Goal: Task Accomplishment & Management: Use online tool/utility

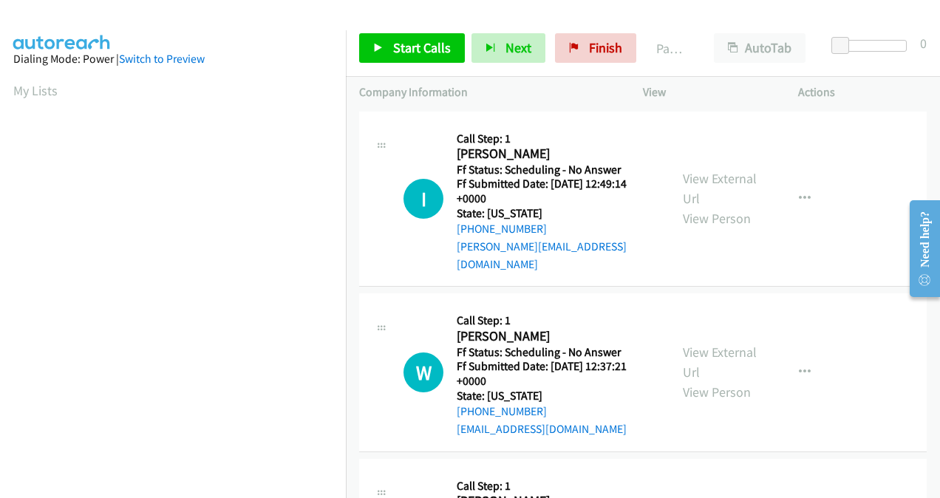
scroll to position [331, 0]
click at [420, 46] on span "Start Calls" at bounding box center [422, 47] width 58 height 17
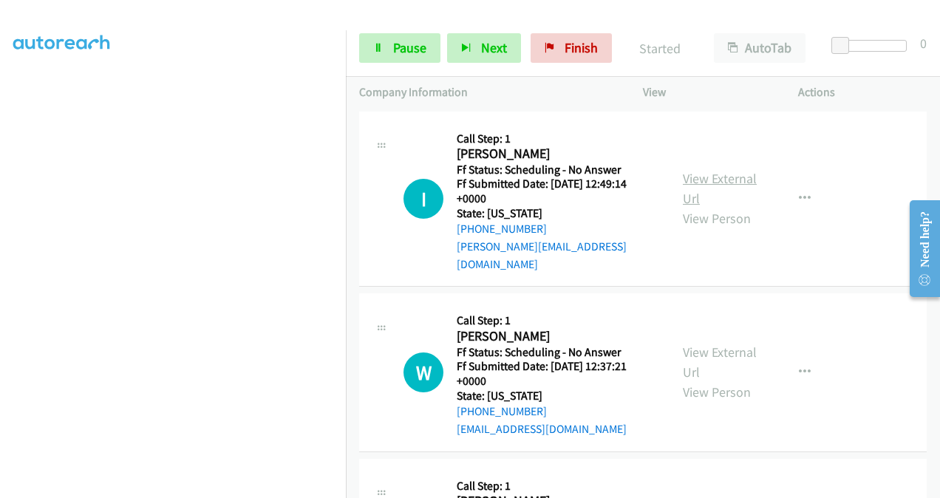
click at [683, 176] on link "View External Url" at bounding box center [720, 188] width 74 height 37
drag, startPoint x: 683, startPoint y: 339, endPoint x: 678, endPoint y: 292, distance: 47.5
click at [683, 344] on link "View External Url" at bounding box center [720, 362] width 74 height 37
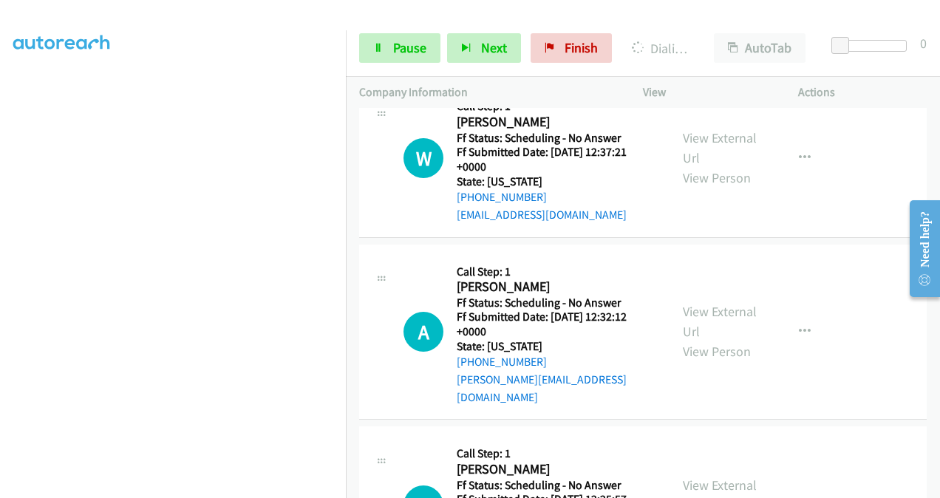
scroll to position [222, 0]
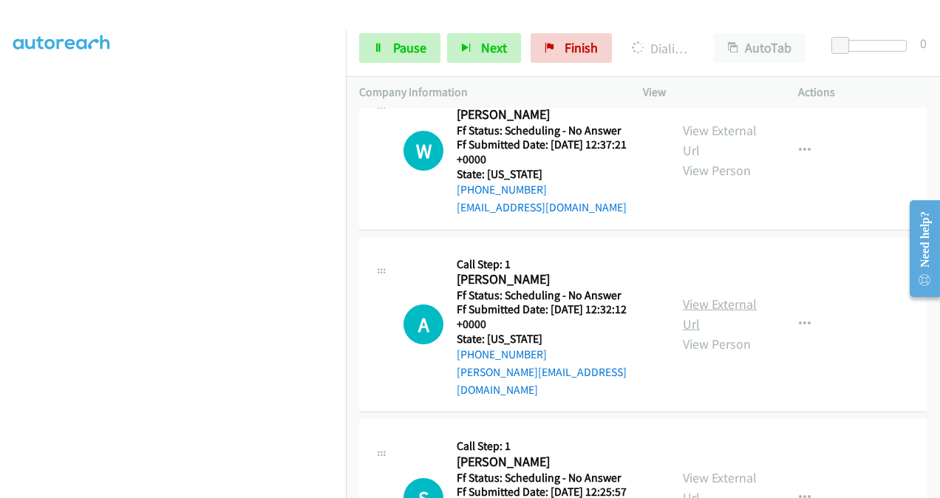
click at [683, 296] on link "View External Url" at bounding box center [720, 314] width 74 height 37
click at [683, 469] on link "View External Url" at bounding box center [720, 487] width 74 height 37
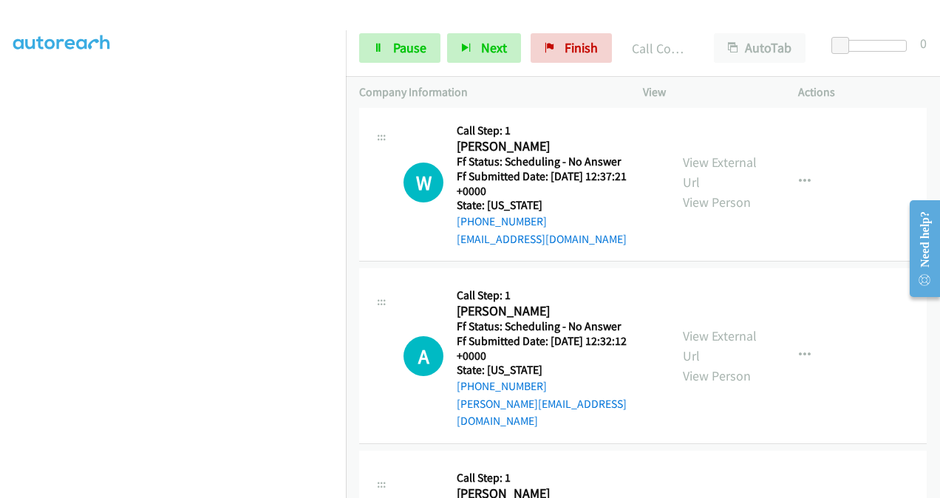
scroll to position [253, 0]
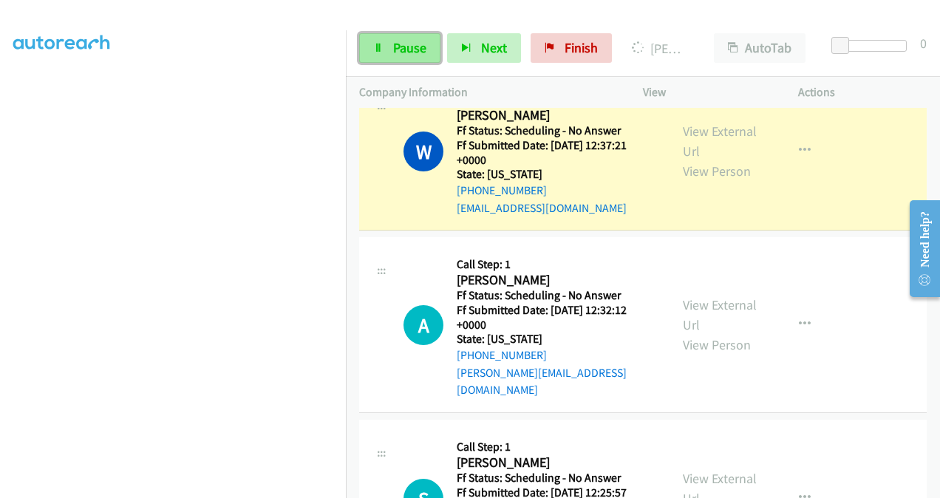
click at [383, 38] on link "Pause" at bounding box center [399, 48] width 81 height 30
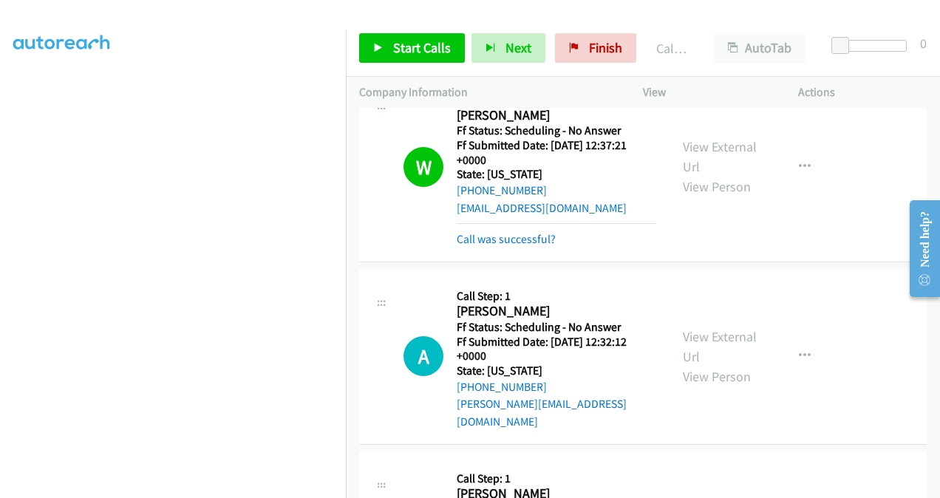
scroll to position [269, 0]
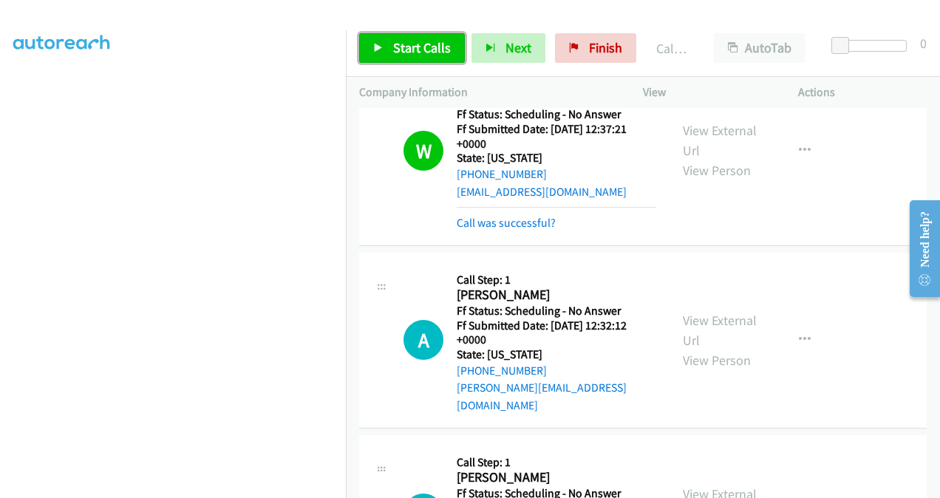
click at [400, 48] on span "Start Calls" at bounding box center [422, 47] width 58 height 17
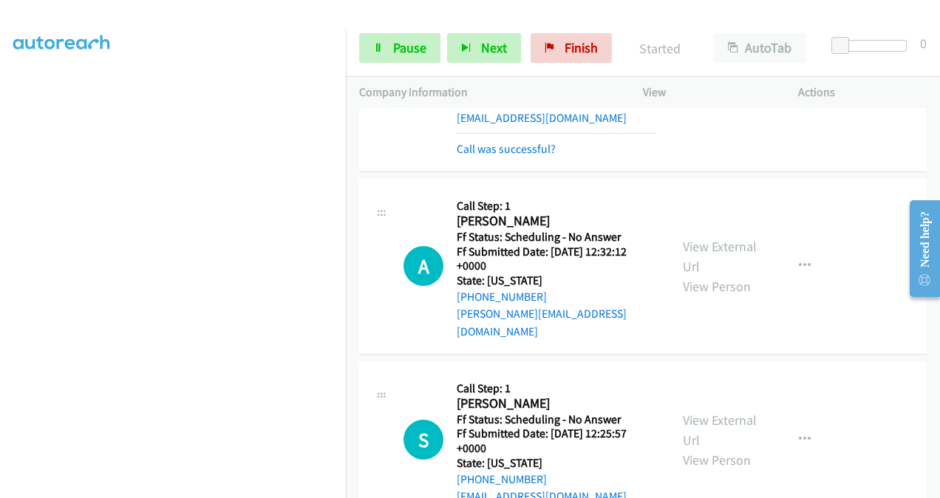
scroll to position [195, 0]
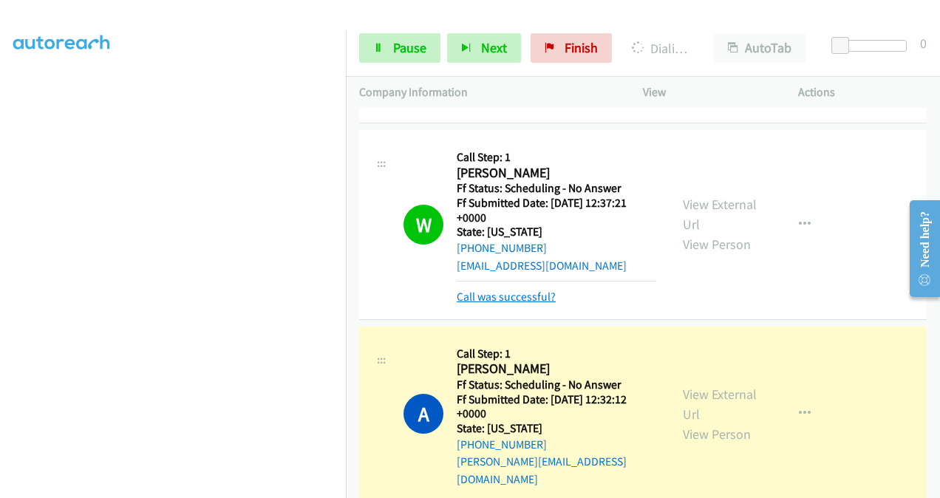
click at [492, 290] on link "Call was successful?" at bounding box center [506, 297] width 99 height 14
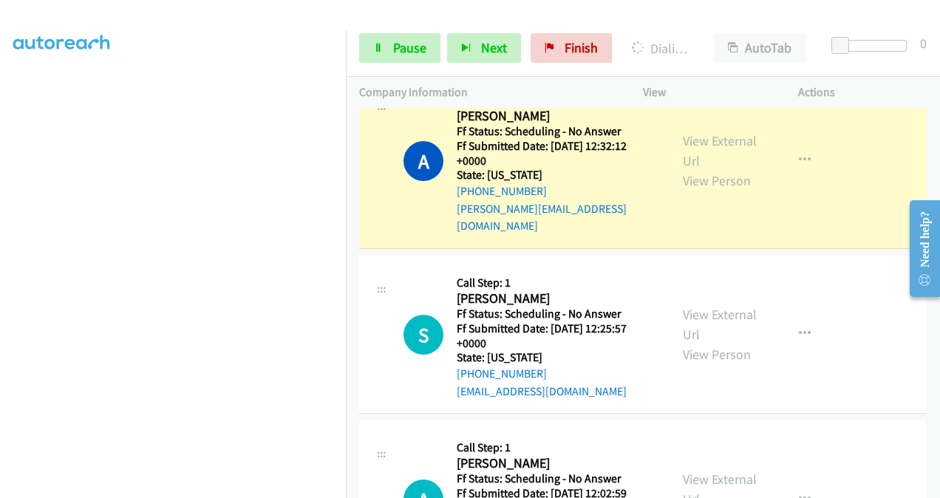
scroll to position [491, 0]
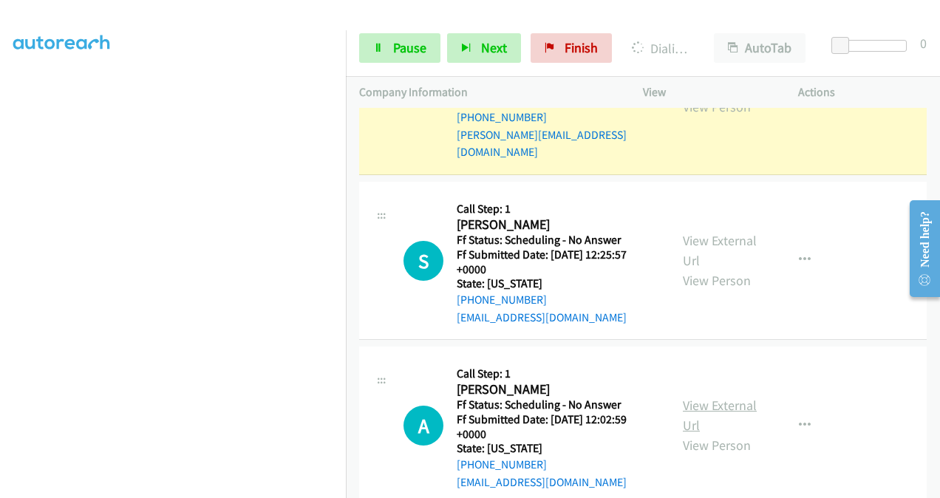
click at [694, 397] on link "View External Url" at bounding box center [720, 415] width 74 height 37
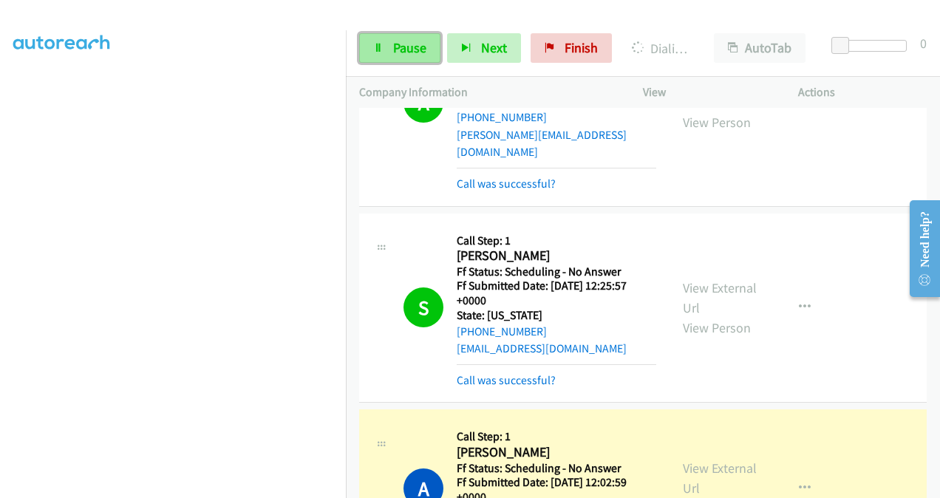
click at [411, 43] on span "Pause" at bounding box center [409, 47] width 33 height 17
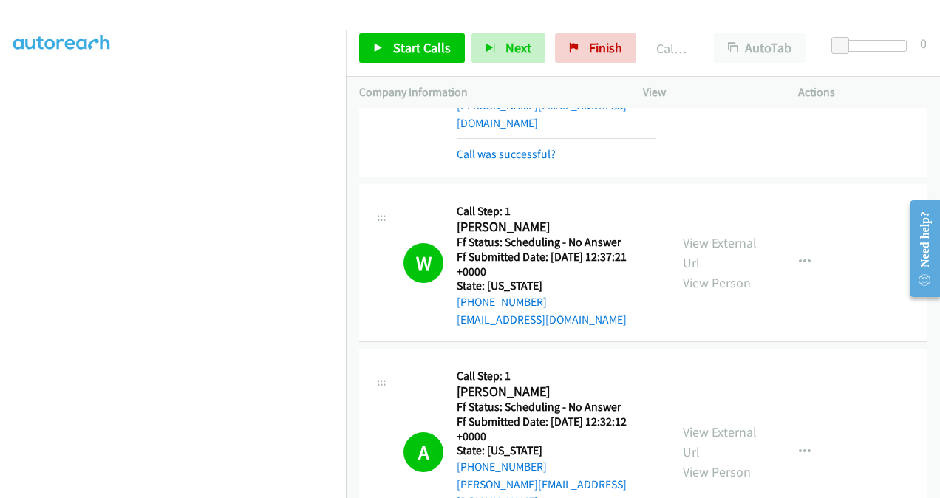
scroll to position [121, 0]
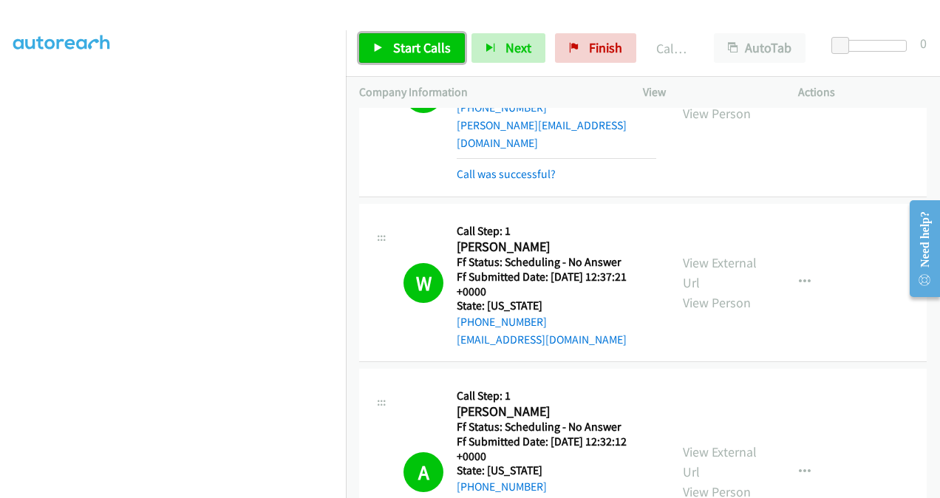
click at [416, 47] on span "Start Calls" at bounding box center [422, 47] width 58 height 17
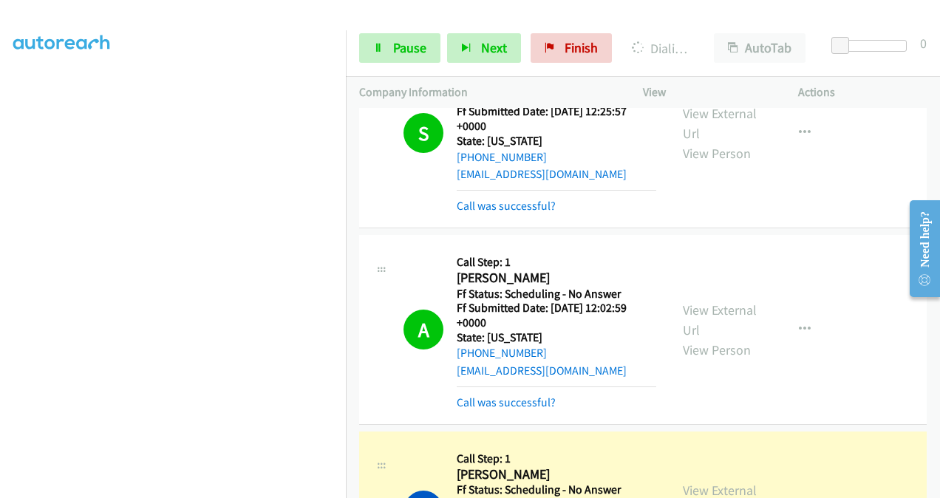
scroll to position [813, 0]
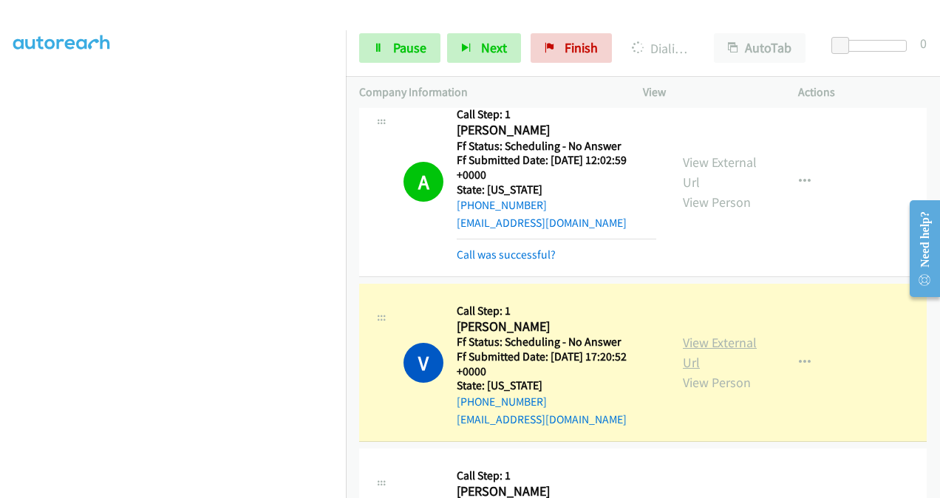
click at [686, 334] on link "View External Url" at bounding box center [720, 352] width 74 height 37
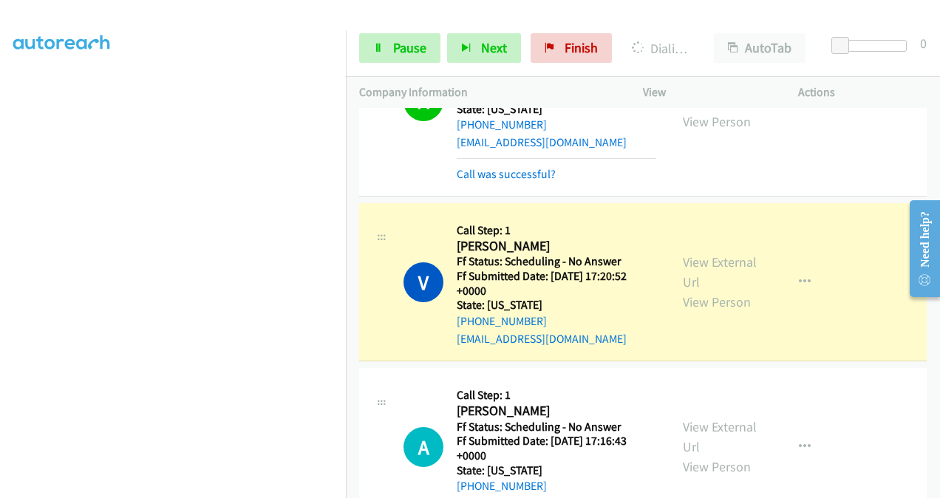
scroll to position [961, 0]
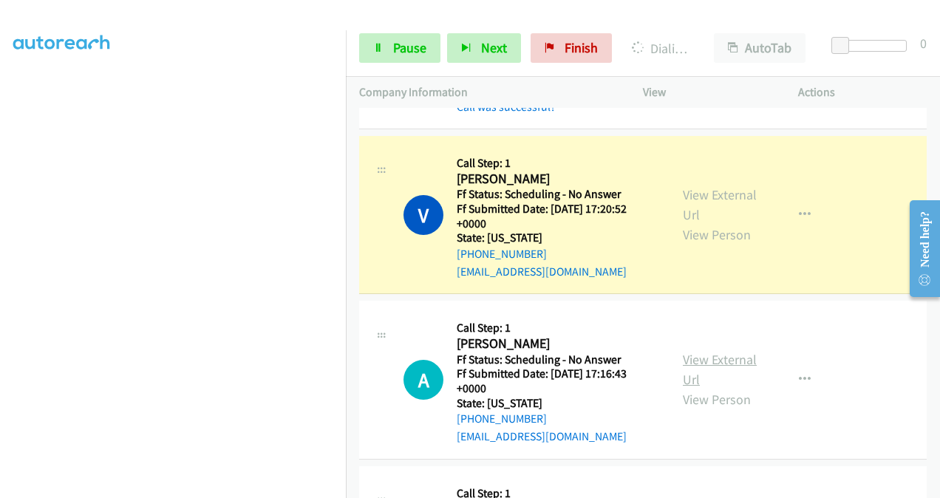
click at [692, 351] on link "View External Url" at bounding box center [720, 369] width 74 height 37
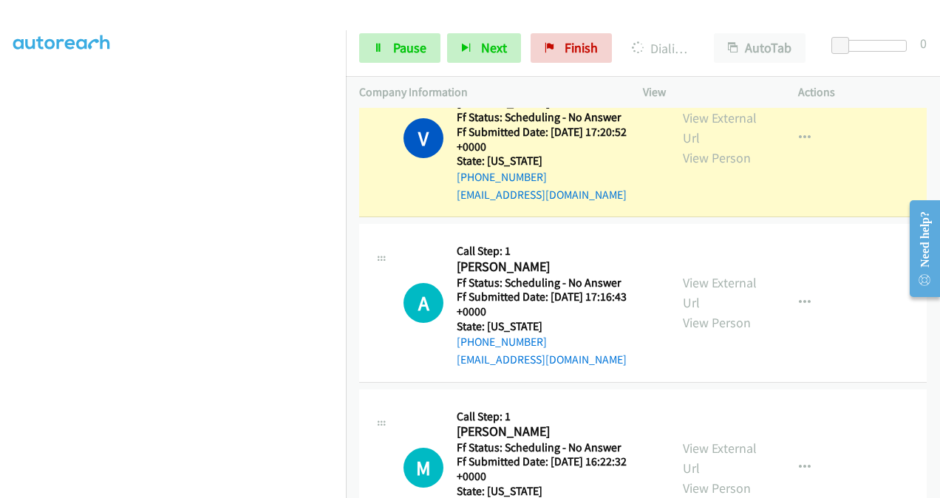
scroll to position [1182, 0]
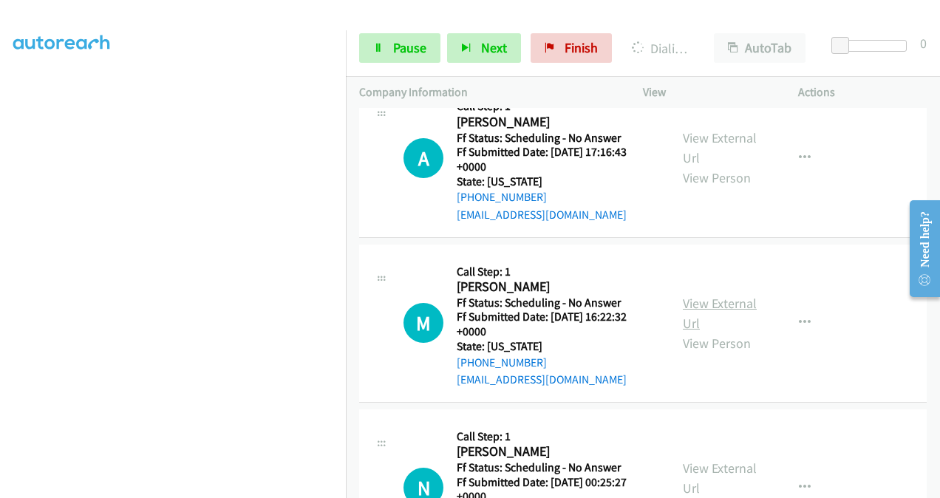
click at [688, 295] on link "View External Url" at bounding box center [720, 313] width 74 height 37
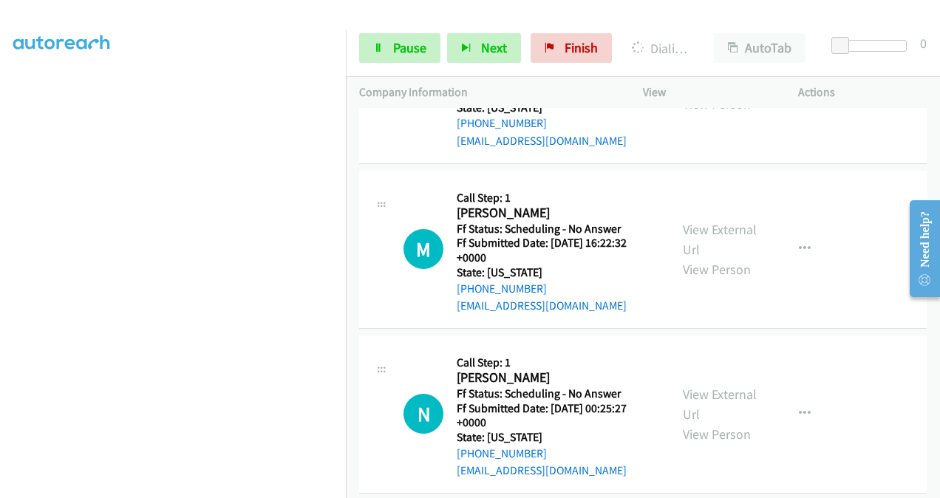
scroll to position [1330, 0]
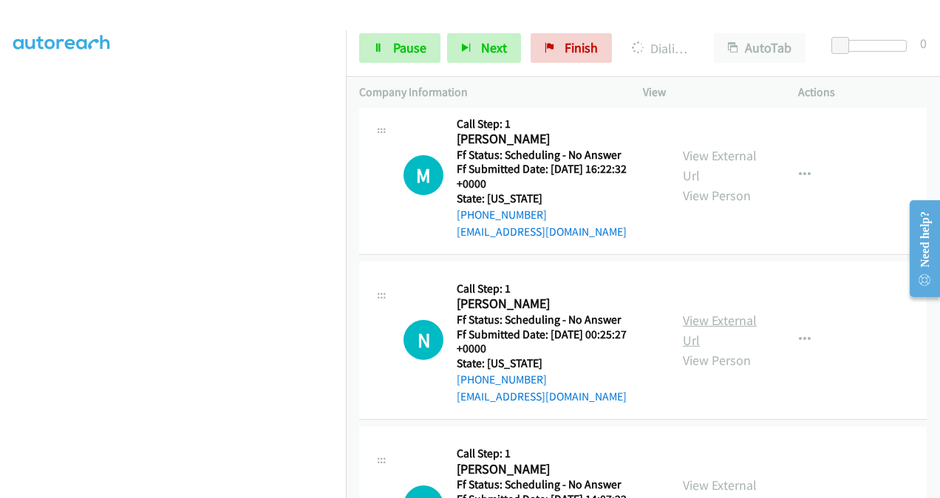
click at [688, 312] on link "View External Url" at bounding box center [720, 330] width 74 height 37
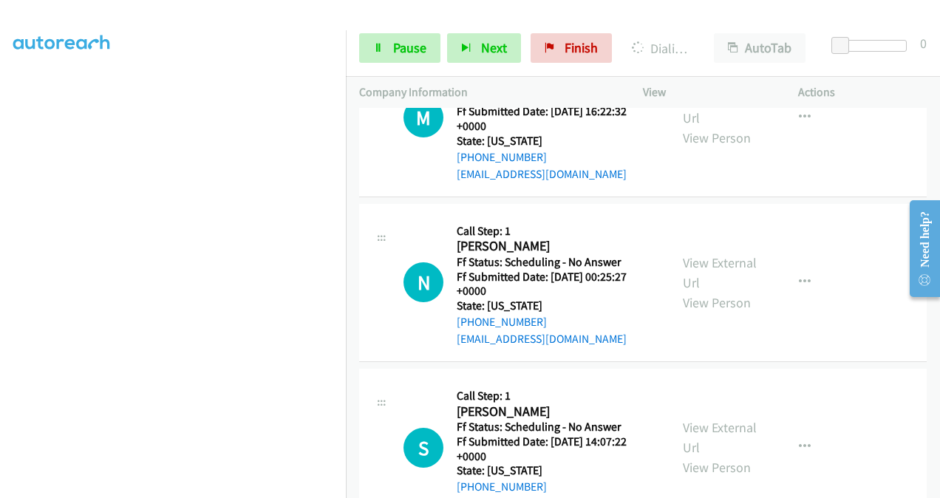
scroll to position [1478, 0]
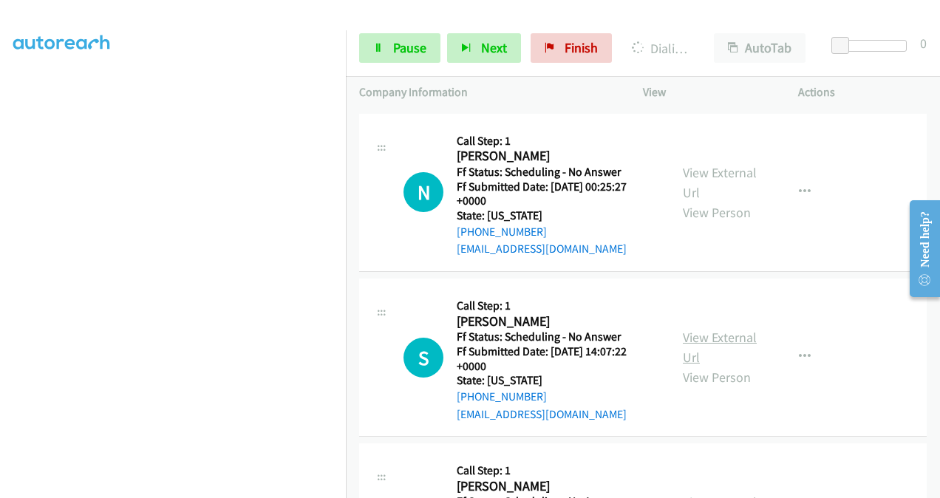
click at [687, 329] on link "View External Url" at bounding box center [720, 347] width 74 height 37
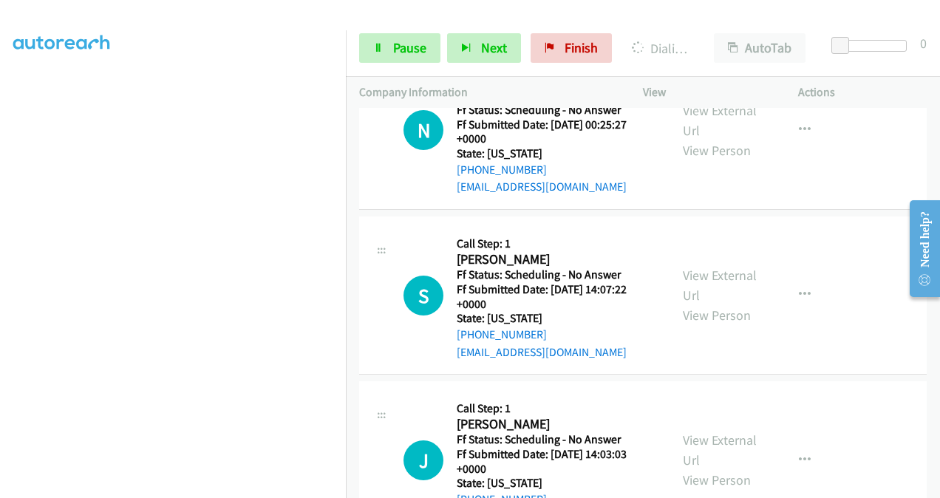
scroll to position [1626, 0]
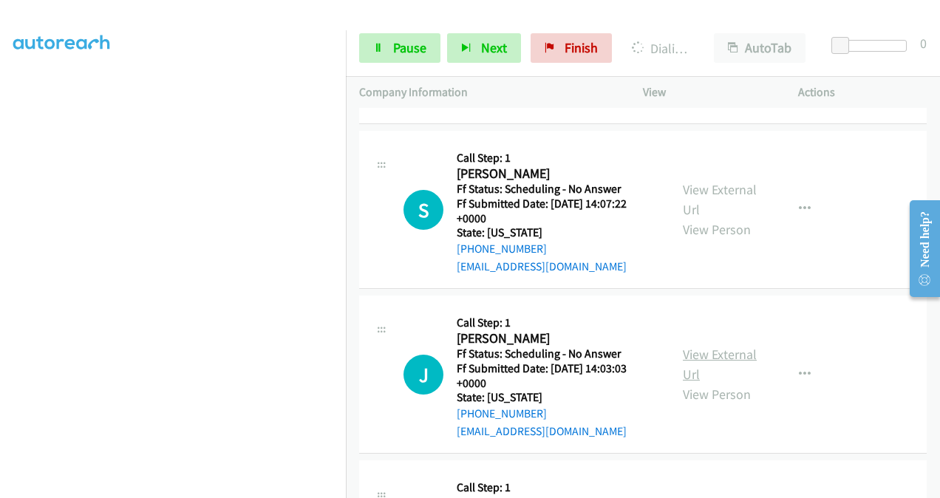
click at [685, 346] on link "View External Url" at bounding box center [720, 364] width 74 height 37
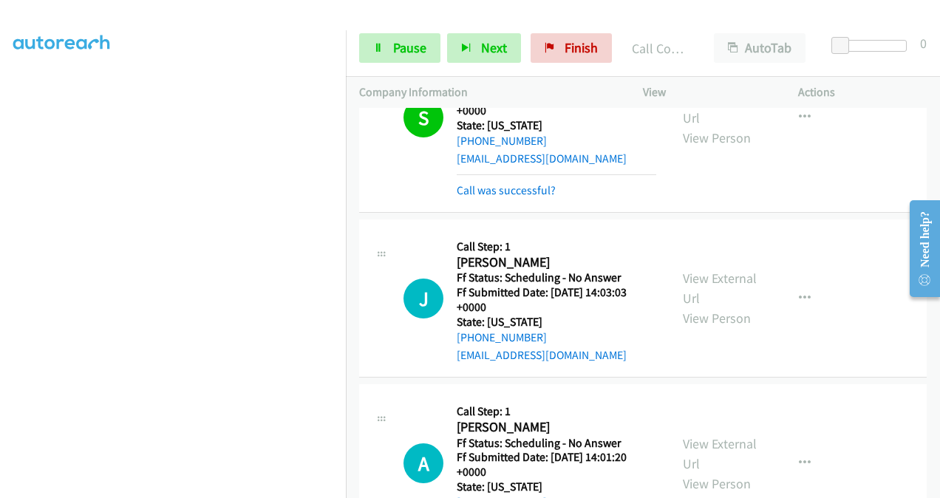
scroll to position [1894, 0]
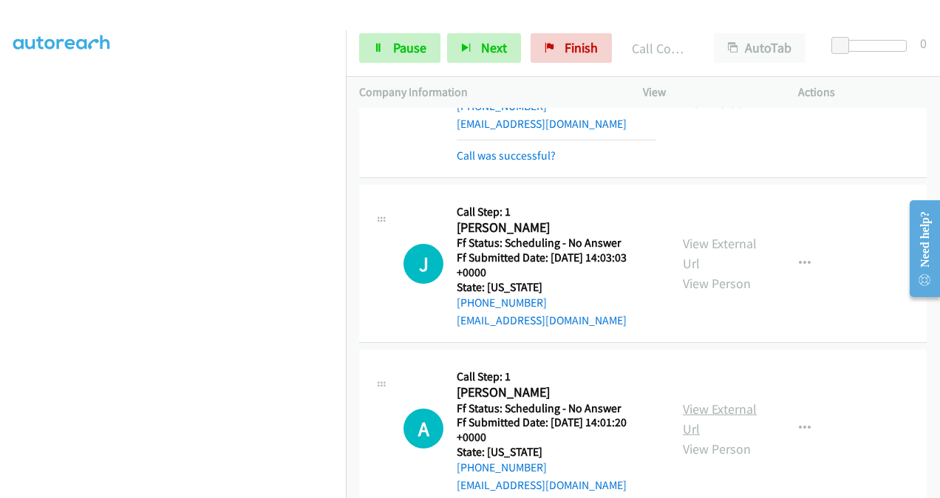
click at [686, 400] on link "View External Url" at bounding box center [720, 418] width 74 height 37
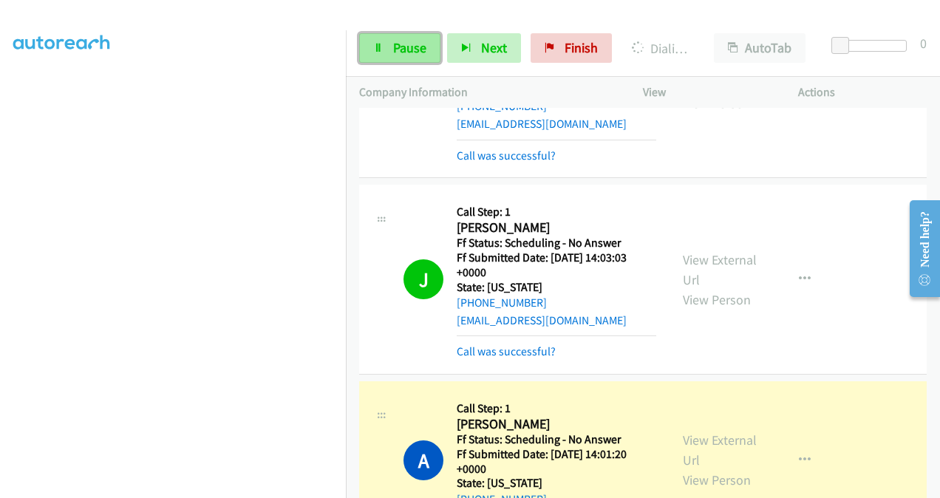
drag, startPoint x: 412, startPoint y: 51, endPoint x: 574, endPoint y: 66, distance: 162.5
click at [412, 51] on span "Pause" at bounding box center [409, 47] width 33 height 17
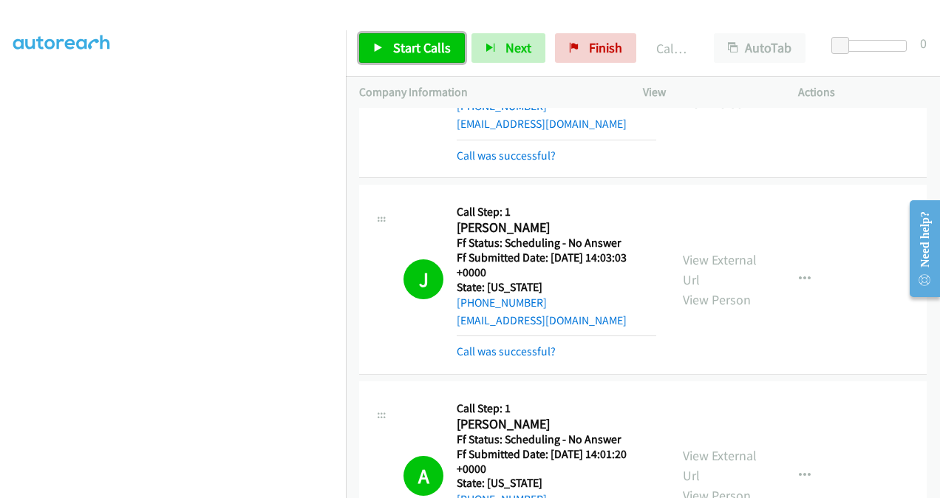
click at [424, 52] on span "Start Calls" at bounding box center [422, 47] width 58 height 17
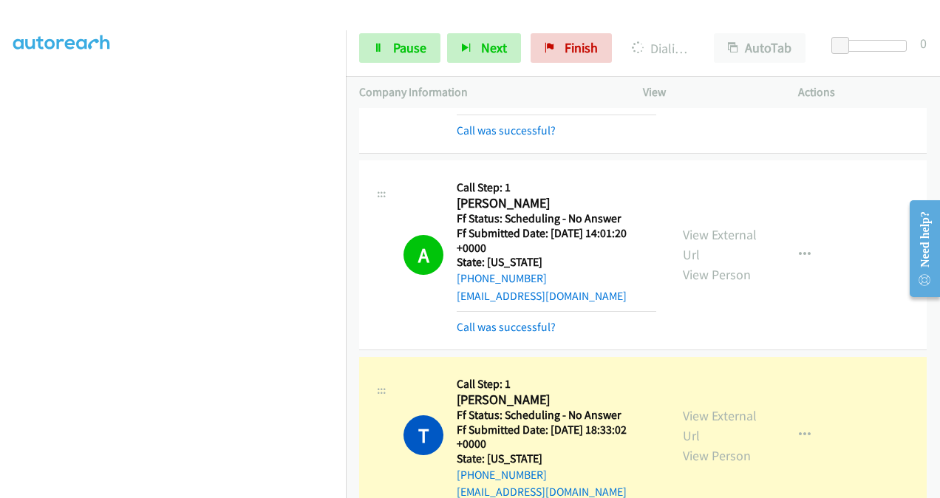
scroll to position [2189, 0]
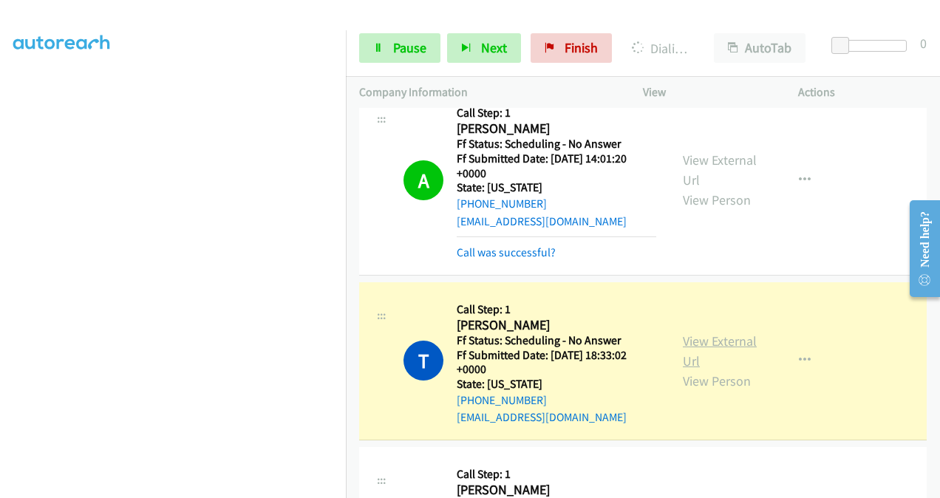
click at [690, 332] on link "View External Url" at bounding box center [720, 350] width 74 height 37
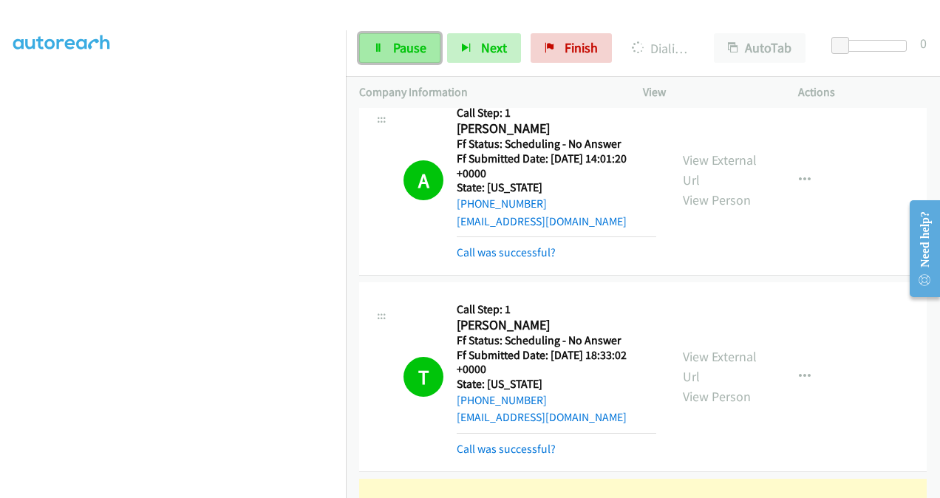
click at [423, 44] on span "Pause" at bounding box center [409, 47] width 33 height 17
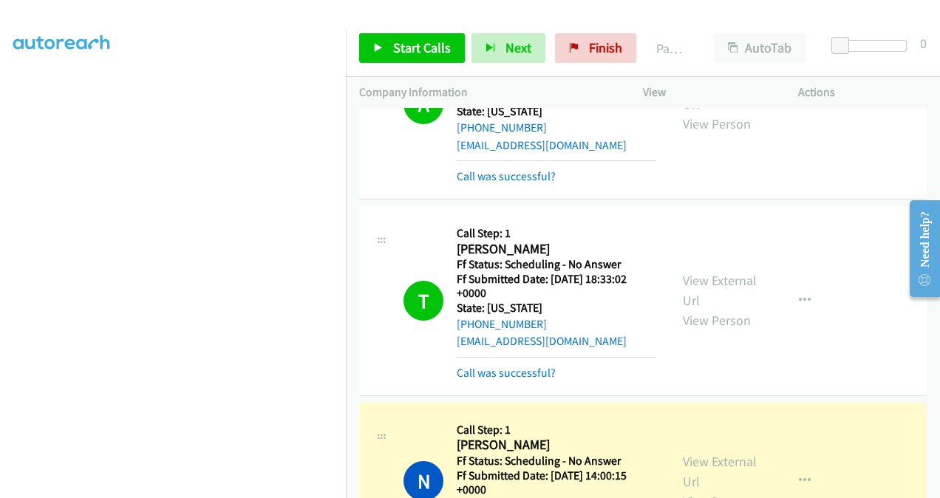
scroll to position [2337, 0]
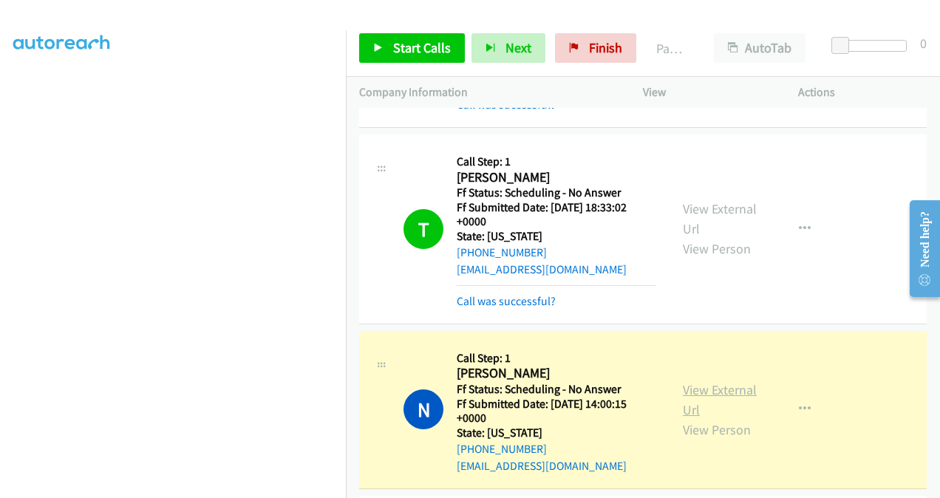
click at [685, 381] on link "View External Url" at bounding box center [720, 399] width 74 height 37
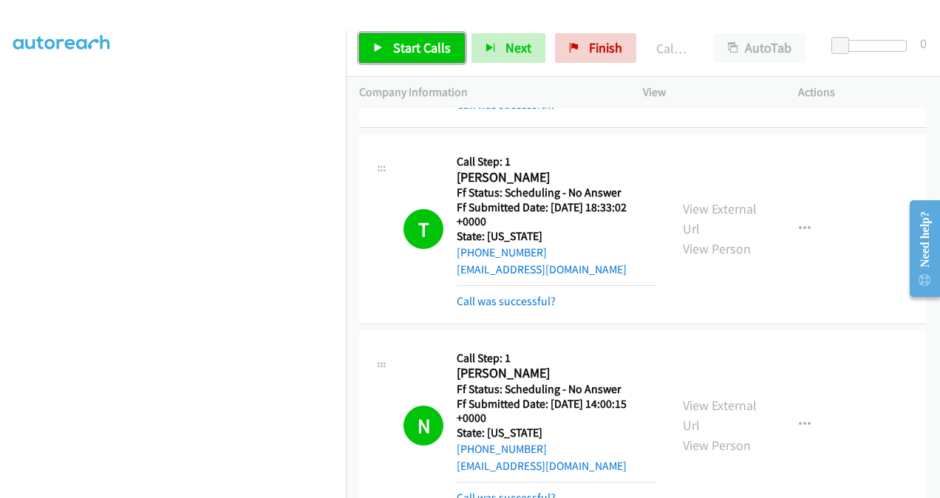
click at [417, 55] on span "Start Calls" at bounding box center [422, 47] width 58 height 17
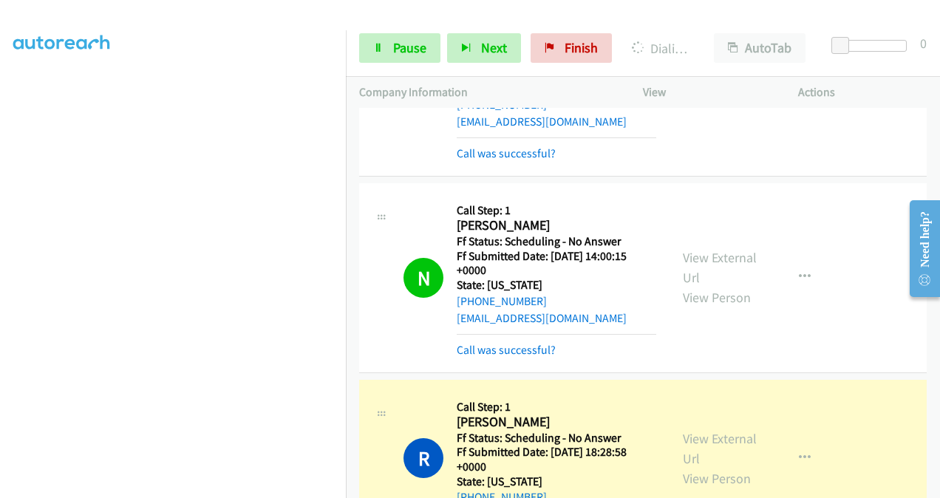
scroll to position [2559, 0]
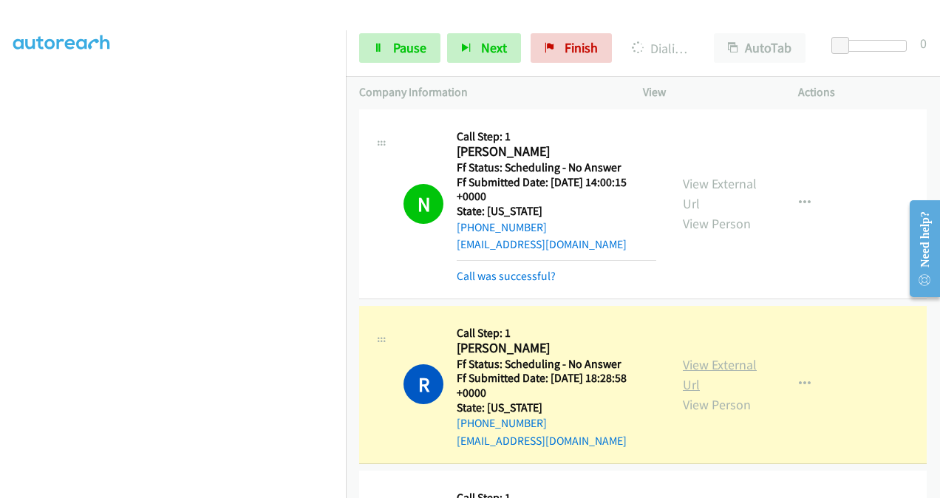
click at [683, 356] on link "View External Url" at bounding box center [720, 374] width 74 height 37
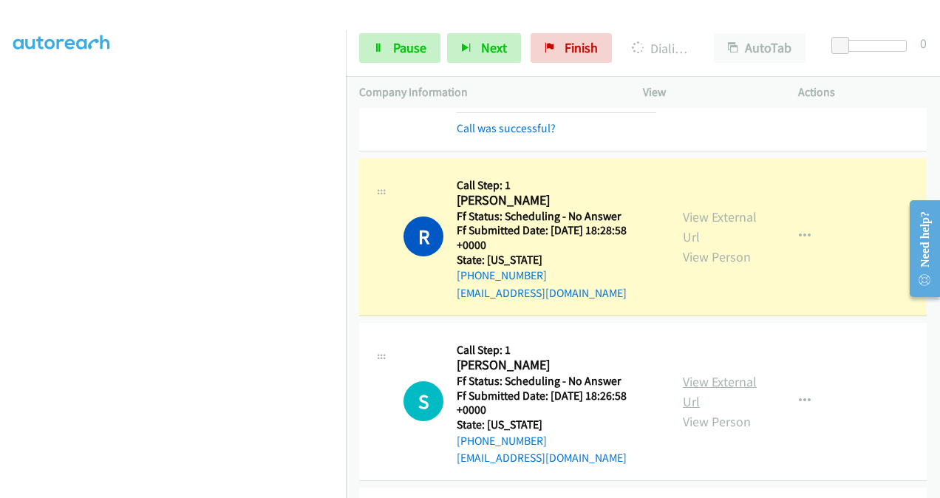
click at [688, 373] on link "View External Url" at bounding box center [720, 391] width 74 height 37
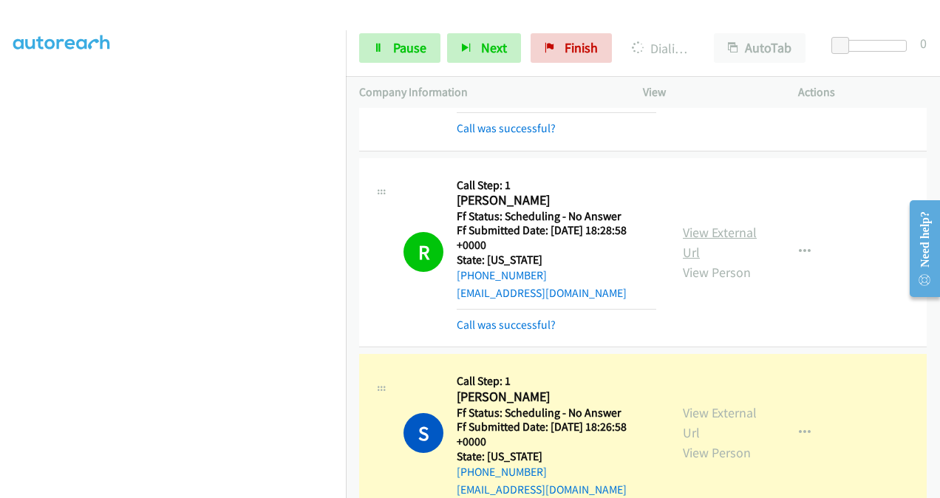
scroll to position [2928, 0]
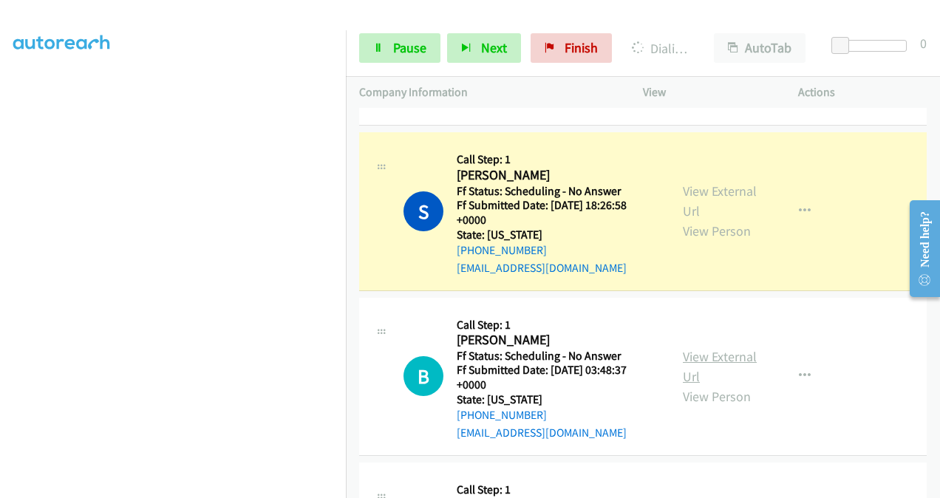
click at [693, 348] on link "View External Url" at bounding box center [720, 366] width 74 height 37
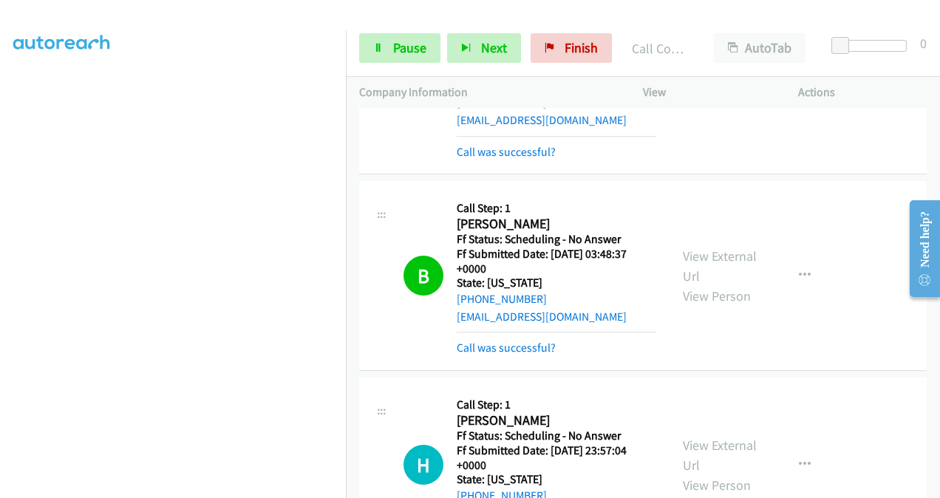
scroll to position [3150, 0]
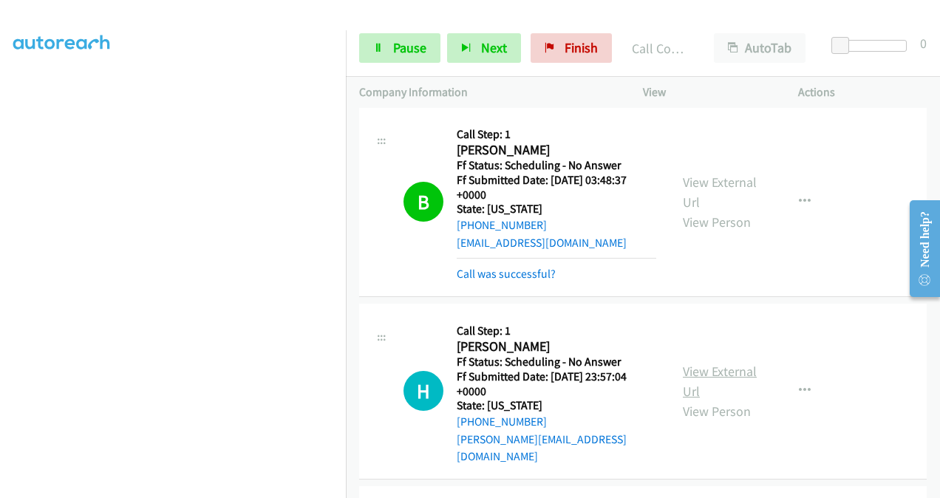
click at [685, 363] on link "View External Url" at bounding box center [720, 381] width 74 height 37
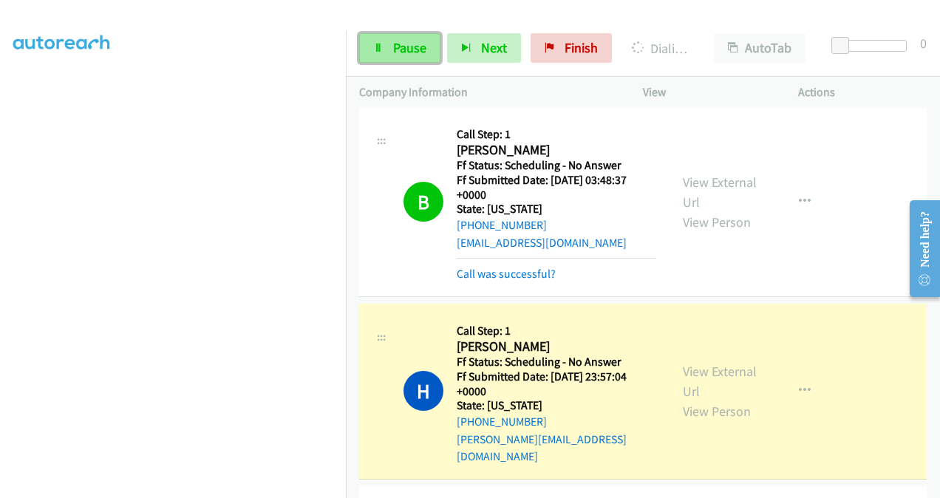
click at [418, 47] on span "Pause" at bounding box center [409, 47] width 33 height 17
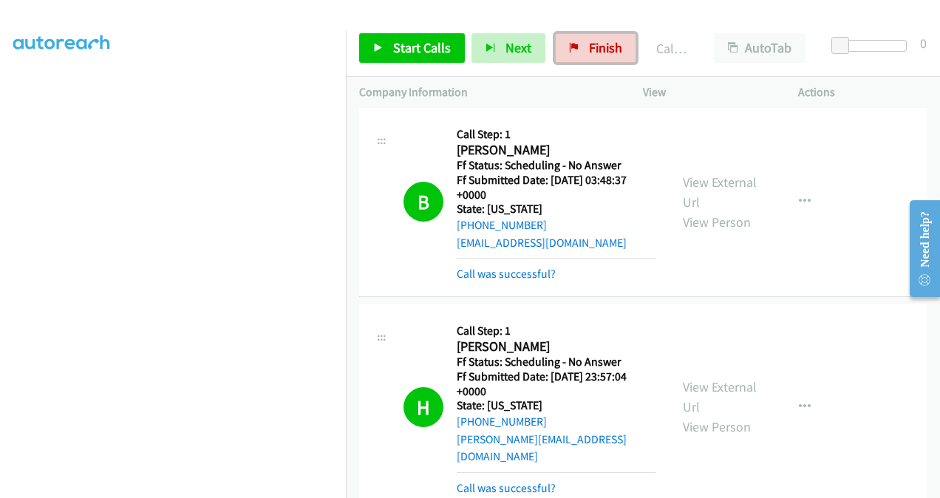
click at [610, 46] on span "Finish" at bounding box center [605, 47] width 33 height 17
